Goal: Information Seeking & Learning: Learn about a topic

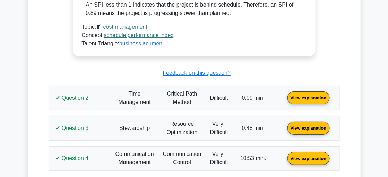
scroll to position [589, 0]
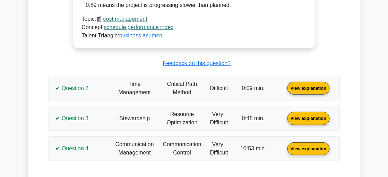
click at [293, 88] on link "View explanation" at bounding box center [309, 88] width 48 height 6
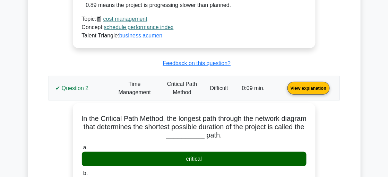
click at [302, 89] on link "View explanation" at bounding box center [309, 88] width 48 height 6
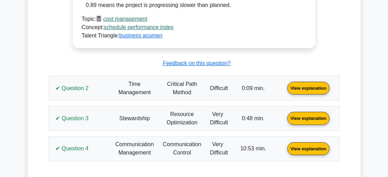
click at [298, 85] on link "View explanation" at bounding box center [309, 88] width 48 height 6
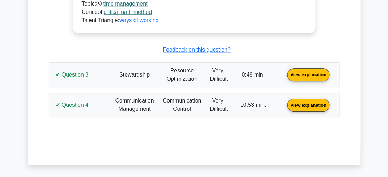
scroll to position [1040, 0]
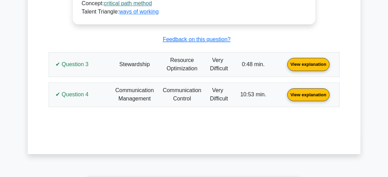
click at [294, 61] on link "View explanation" at bounding box center [309, 64] width 48 height 6
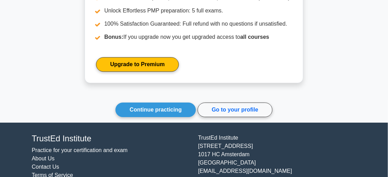
scroll to position [1678, 0]
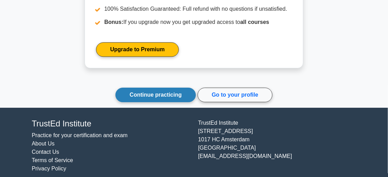
click at [152, 89] on link "Continue practicing" at bounding box center [155, 95] width 80 height 15
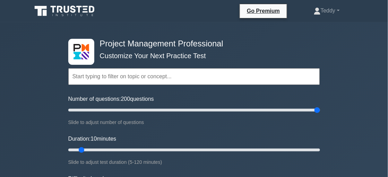
drag, startPoint x: 77, startPoint y: 110, endPoint x: 337, endPoint y: 120, distance: 260.3
type input "200"
click at [320, 114] on input "Number of questions: 200 questions" at bounding box center [194, 110] width 252 height 8
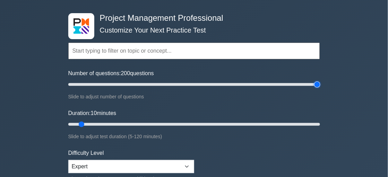
scroll to position [34, 0]
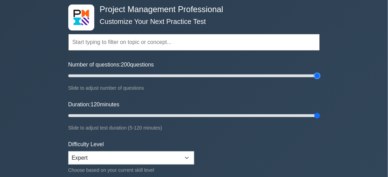
drag, startPoint x: 82, startPoint y: 115, endPoint x: 329, endPoint y: 122, distance: 247.7
type input "120"
click at [320, 117] on input "Duration: 120 minutes" at bounding box center [194, 116] width 252 height 8
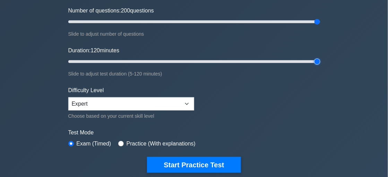
scroll to position [138, 0]
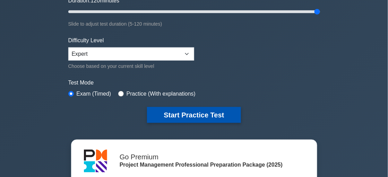
click at [193, 116] on button "Start Practice Test" at bounding box center [194, 115] width 94 height 16
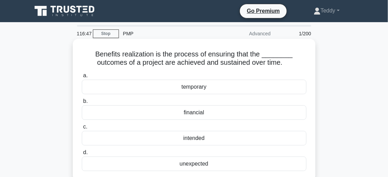
scroll to position [34, 0]
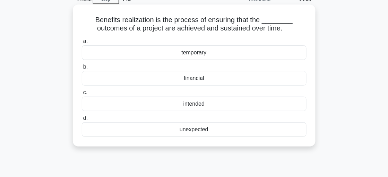
click at [217, 102] on div "intended" at bounding box center [194, 104] width 225 height 15
click at [82, 95] on input "c. intended" at bounding box center [82, 93] width 0 height 5
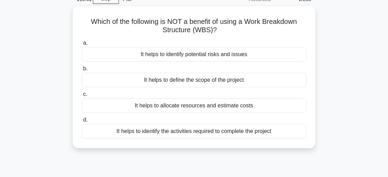
scroll to position [0, 0]
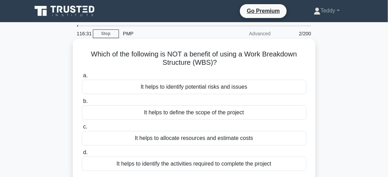
click at [205, 115] on div "It helps to define the scope of the project" at bounding box center [194, 112] width 225 height 15
click at [82, 104] on input "b. It helps to define the scope of the project" at bounding box center [82, 101] width 0 height 5
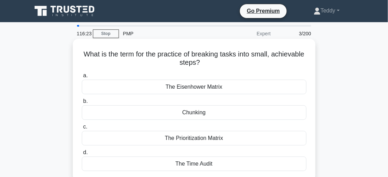
scroll to position [34, 0]
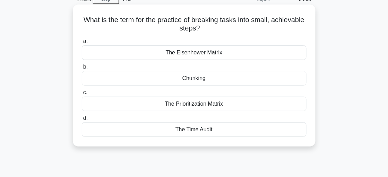
click at [248, 80] on div "Chunking" at bounding box center [194, 78] width 225 height 15
click at [82, 69] on input "b. Chunking" at bounding box center [82, 67] width 0 height 5
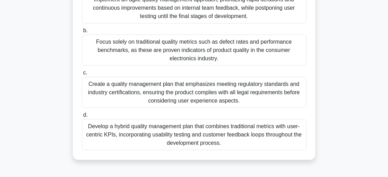
scroll to position [138, 0]
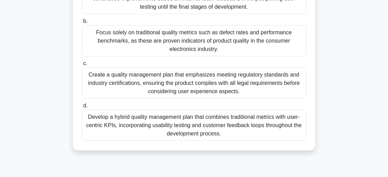
click at [232, 129] on div "Develop a hybrid quality management plan that combines traditional metrics with…" at bounding box center [194, 125] width 225 height 31
click at [82, 108] on input "d. Develop a hybrid quality management plan that combines traditional metrics w…" at bounding box center [82, 106] width 0 height 5
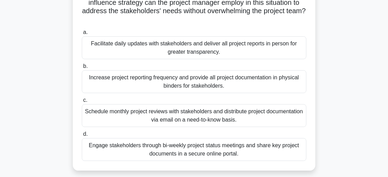
scroll to position [69, 0]
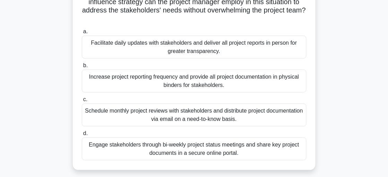
click at [235, 150] on div "Engage stakeholders through bi-weekly project status meetings and share key pro…" at bounding box center [194, 149] width 225 height 23
click at [82, 136] on input "d. Engage stakeholders through bi-weekly project status meetings and share key …" at bounding box center [82, 133] width 0 height 5
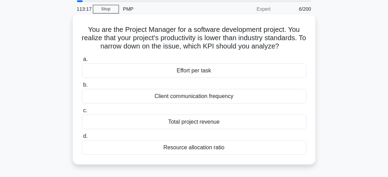
scroll to position [34, 0]
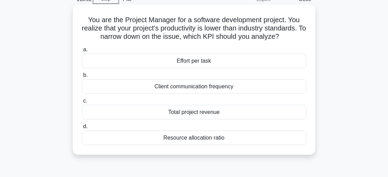
click at [241, 112] on div "Total project revenue" at bounding box center [194, 112] width 225 height 15
click at [82, 103] on input "c. Total project revenue" at bounding box center [82, 101] width 0 height 5
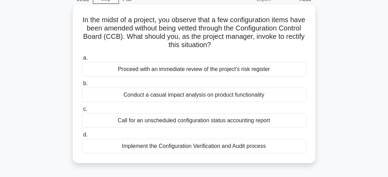
click at [191, 144] on div "Implement the Configuration Verification and Audit process" at bounding box center [194, 146] width 225 height 15
click at [82, 137] on input "d. Implement the Configuration Verification and Audit process" at bounding box center [82, 135] width 0 height 5
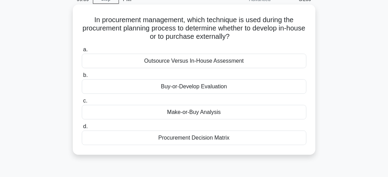
click at [208, 110] on div "Make-or-Buy Analysis" at bounding box center [194, 112] width 225 height 15
click at [82, 103] on input "c. Make-or-Buy Analysis" at bounding box center [82, 101] width 0 height 5
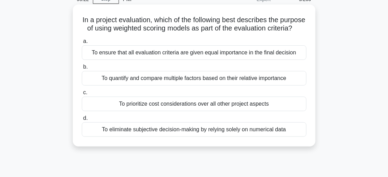
click at [180, 137] on div "To eliminate subjective decision-making by relying solely on numerical data" at bounding box center [194, 129] width 225 height 15
click at [82, 121] on input "d. To eliminate subjective decision-making by relying solely on numerical data" at bounding box center [82, 118] width 0 height 5
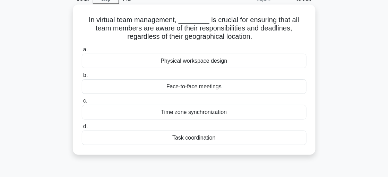
click at [192, 117] on div "Time zone synchronization" at bounding box center [194, 112] width 225 height 15
click at [82, 103] on input "c. Time zone synchronization" at bounding box center [82, 101] width 0 height 5
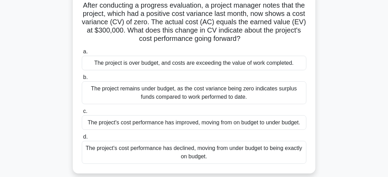
scroll to position [69, 0]
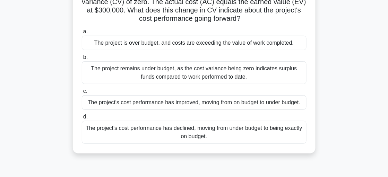
click at [188, 78] on div "The project remains under budget, as the cost variance being zero indicates sur…" at bounding box center [194, 72] width 225 height 23
click at [82, 60] on input "b. The project remains under budget, as the cost variance being zero indicates …" at bounding box center [82, 57] width 0 height 5
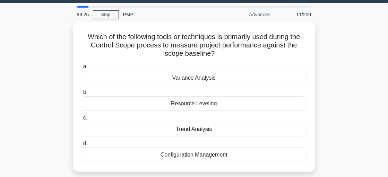
scroll to position [0, 0]
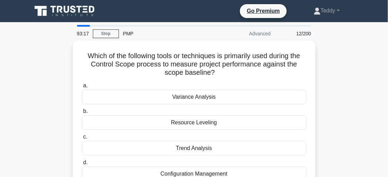
click at [188, 128] on div "Resource Leveling" at bounding box center [194, 122] width 225 height 15
click at [82, 114] on input "b. Resource Leveling" at bounding box center [82, 111] width 0 height 5
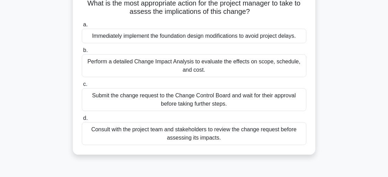
scroll to position [104, 0]
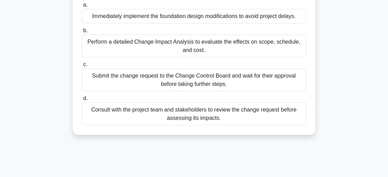
click at [197, 83] on div "Submit the change request to the Change Control Board and wait for their approv…" at bounding box center [194, 80] width 225 height 23
click at [82, 67] on input "c. Submit the change request to the Change Control Board and wait for their app…" at bounding box center [82, 64] width 0 height 5
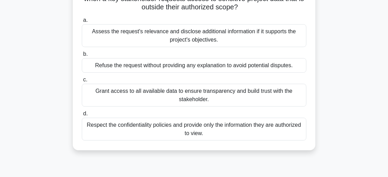
scroll to position [69, 0]
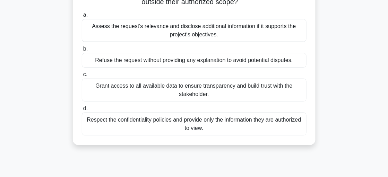
click at [204, 36] on div "Assess the request's relevance and disclose additional information if it suppor…" at bounding box center [194, 30] width 225 height 23
click at [82, 17] on input "a. Assess the request's relevance and disclose additional information if it sup…" at bounding box center [82, 15] width 0 height 5
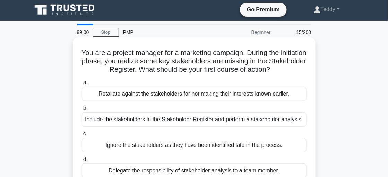
scroll to position [0, 0]
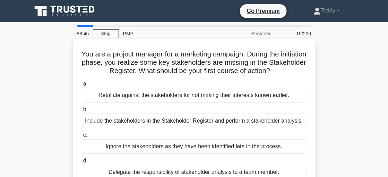
click at [204, 122] on div "Include the stakeholders in the Stakeholder Register and perform a stakeholder …" at bounding box center [194, 121] width 225 height 15
click at [82, 112] on input "b. Include the stakeholders in the Stakeholder Register and perform a stakehold…" at bounding box center [82, 110] width 0 height 5
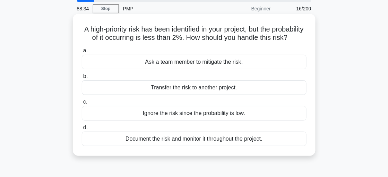
scroll to position [34, 0]
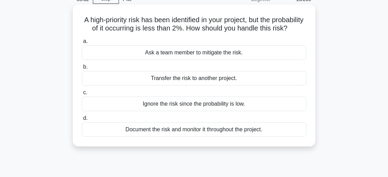
click at [205, 137] on div "Document the risk and monitor it throughout the project." at bounding box center [194, 129] width 225 height 15
click at [82, 121] on input "d. Document the risk and monitor it throughout the project." at bounding box center [82, 118] width 0 height 5
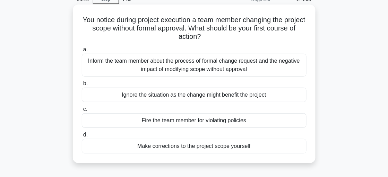
scroll to position [69, 0]
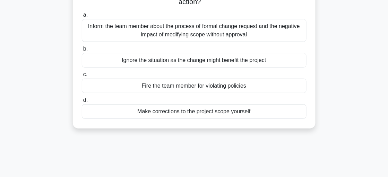
click at [213, 31] on div "Inform the team member about the process of formal change request and the negat…" at bounding box center [194, 30] width 225 height 23
click at [82, 17] on input "a. Inform the team member about the process of formal change request and the ne…" at bounding box center [82, 15] width 0 height 5
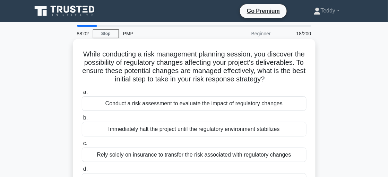
scroll to position [34, 0]
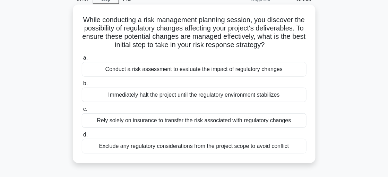
click at [223, 77] on div "Conduct a risk assessment to evaluate the impact of regulatory changes" at bounding box center [194, 69] width 225 height 15
click at [82, 60] on input "a. Conduct a risk assessment to evaluate the impact of regulatory changes" at bounding box center [82, 58] width 0 height 5
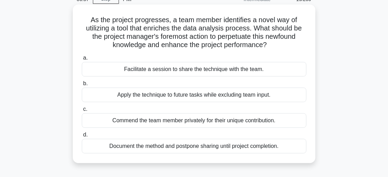
click at [230, 70] on div "Facilitate a session to share the technique with the team." at bounding box center [194, 69] width 225 height 15
click at [82, 60] on input "a. Facilitate a session to share the technique with the team." at bounding box center [82, 58] width 0 height 5
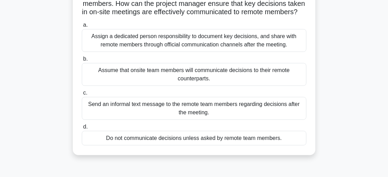
scroll to position [69, 0]
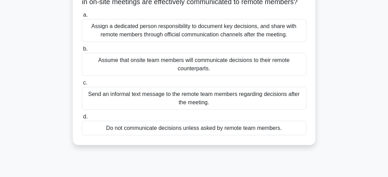
click at [224, 36] on div "Assign a dedicated person responsibility to document key decisions, and share w…" at bounding box center [194, 30] width 225 height 23
click at [82, 17] on input "a. Assign a dedicated person responsibility to document key decisions, and shar…" at bounding box center [82, 15] width 0 height 5
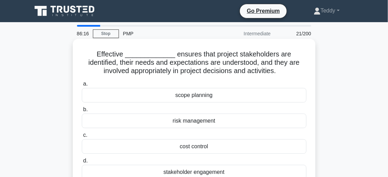
scroll to position [34, 0]
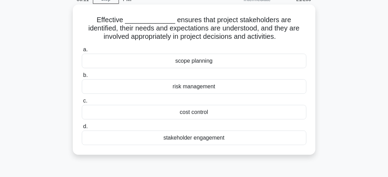
click at [196, 135] on div "stakeholder engagement" at bounding box center [194, 138] width 225 height 15
click at [82, 129] on input "d. stakeholder engagement" at bounding box center [82, 127] width 0 height 5
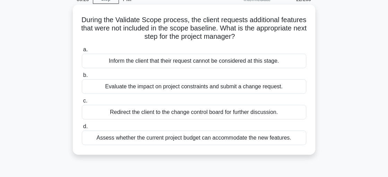
click at [216, 88] on div "Evaluate the impact on project constraints and submit a change request." at bounding box center [194, 86] width 225 height 15
click at [82, 78] on input "b. Evaluate the impact on project constraints and submit a change request." at bounding box center [82, 75] width 0 height 5
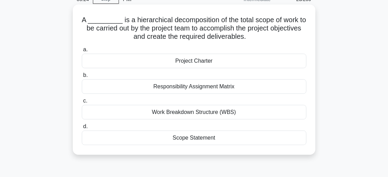
scroll to position [0, 0]
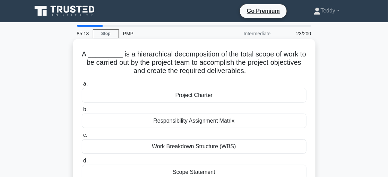
click at [227, 146] on div "Work Breakdown Structure (WBS)" at bounding box center [194, 146] width 225 height 15
click at [82, 138] on input "c. Work Breakdown Structure (WBS)" at bounding box center [82, 135] width 0 height 5
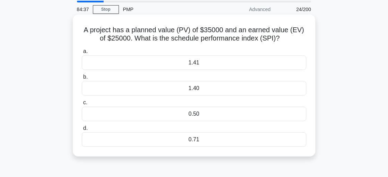
scroll to position [34, 0]
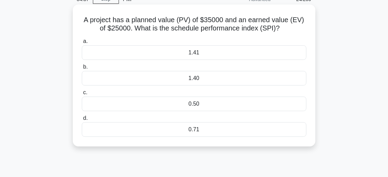
click at [221, 128] on div "0.71" at bounding box center [194, 129] width 225 height 15
click at [82, 121] on input "d. 0.71" at bounding box center [82, 118] width 0 height 5
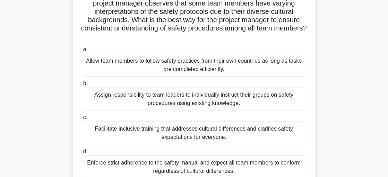
scroll to position [69, 0]
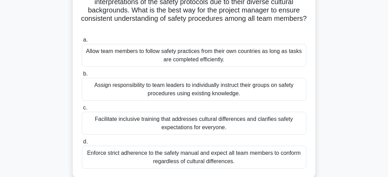
click at [204, 127] on div "Facilitate inclusive training that addresses cultural differences and clarifies…" at bounding box center [194, 123] width 225 height 23
click at [82, 110] on input "c. Facilitate inclusive training that addresses cultural differences and clarif…" at bounding box center [82, 108] width 0 height 5
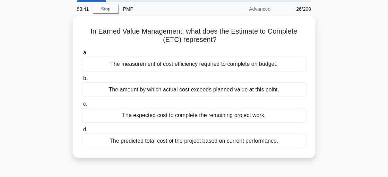
scroll to position [34, 0]
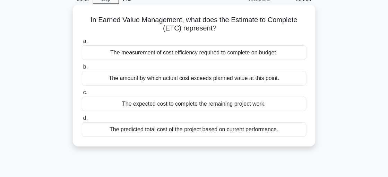
click at [209, 128] on div "The predicted total cost of the project based on current performance." at bounding box center [194, 129] width 225 height 15
click at [82, 121] on input "d. The predicted total cost of the project based on current performance." at bounding box center [82, 118] width 0 height 5
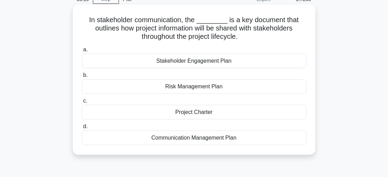
click at [212, 140] on div "Communication Management Plan" at bounding box center [194, 138] width 225 height 15
click at [82, 129] on input "d. Communication Management Plan" at bounding box center [82, 127] width 0 height 5
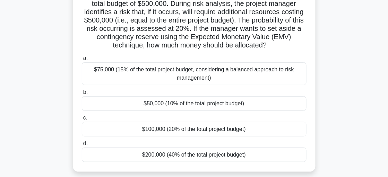
scroll to position [69, 0]
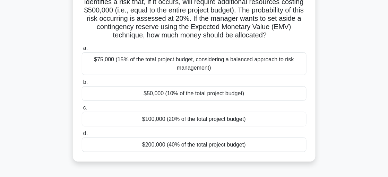
click at [207, 67] on div "$75,000 (15% of the total project budget, considering a balanced approach to ri…" at bounding box center [194, 63] width 225 height 23
click at [82, 51] on input "a. $75,000 (15% of the total project budget, considering a balanced approach to…" at bounding box center [82, 48] width 0 height 5
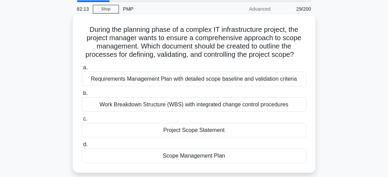
scroll to position [34, 0]
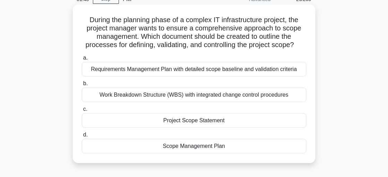
click at [228, 71] on div "Requirements Management Plan with detailed scope baseline and validation criter…" at bounding box center [194, 69] width 225 height 15
click at [82, 60] on input "a. Requirements Management Plan with detailed scope baseline and validation cri…" at bounding box center [82, 58] width 0 height 5
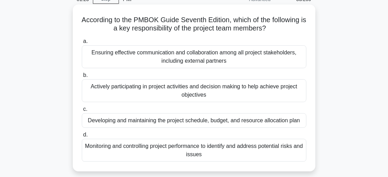
click at [234, 97] on div "Actively participating in project activities and decision making to help achiev…" at bounding box center [194, 90] width 225 height 23
click at [82, 78] on input "b. Actively participating in project activities and decision making to help ach…" at bounding box center [82, 75] width 0 height 5
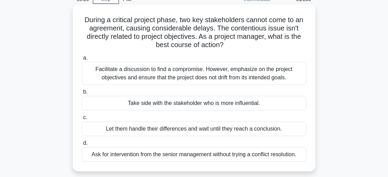
click at [253, 81] on div "Facilitate a discussion to find a compromise. However, emphasize on the project…" at bounding box center [194, 73] width 225 height 23
click at [82, 60] on input "a. Facilitate a discussion to find a compromise. However, emphasize on the proj…" at bounding box center [82, 58] width 0 height 5
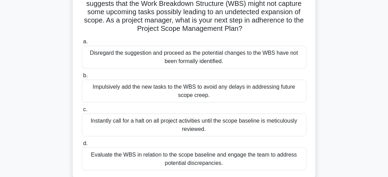
scroll to position [69, 0]
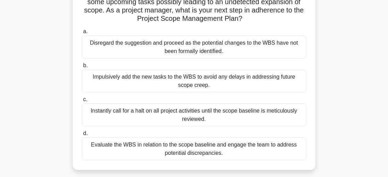
click at [243, 150] on div "Evaluate the WBS in relation to the scope baseline and engage the team to addre…" at bounding box center [194, 149] width 225 height 23
click at [82, 136] on input "d. Evaluate the WBS in relation to the scope baseline and engage the team to ad…" at bounding box center [82, 133] width 0 height 5
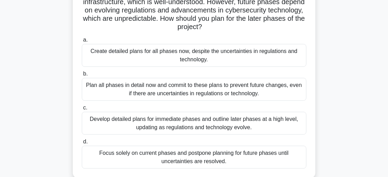
click at [178, 120] on div "Develop detailed plans for immediate phases and outline later phases at a high …" at bounding box center [194, 123] width 225 height 23
click at [82, 110] on input "c. Develop detailed plans for immediate phases and outline later phases at a hi…" at bounding box center [82, 108] width 0 height 5
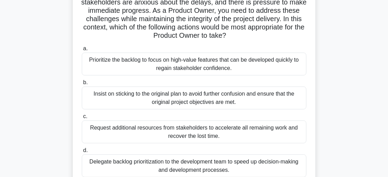
scroll to position [104, 0]
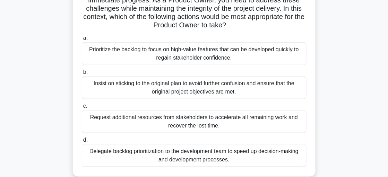
click at [189, 161] on div "Delegate backlog prioritization to the development team to speed up decision-ma…" at bounding box center [194, 155] width 225 height 23
click at [82, 143] on input "d. Delegate backlog prioritization to the development team to speed up decision…" at bounding box center [82, 140] width 0 height 5
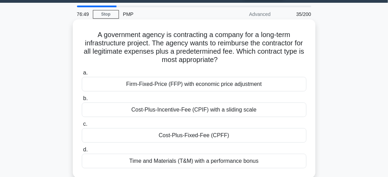
scroll to position [34, 0]
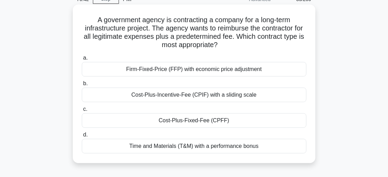
click at [211, 124] on div "Cost-Plus-Fixed-Fee (CPFF)" at bounding box center [194, 120] width 225 height 15
click at [82, 112] on input "c. Cost-Plus-Fixed-Fee (CPFF)" at bounding box center [82, 109] width 0 height 5
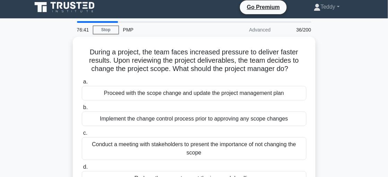
scroll to position [0, 0]
